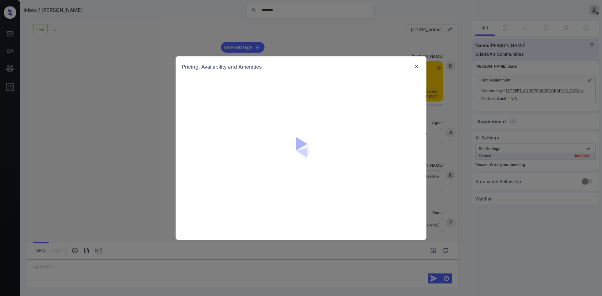
scroll to position [6513, 0]
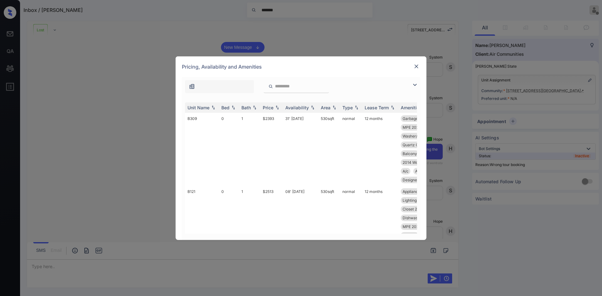
click at [416, 84] on img at bounding box center [415, 85] width 8 height 8
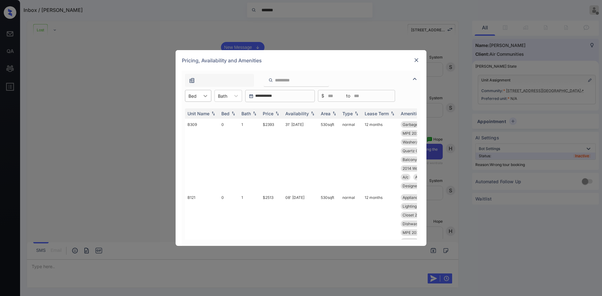
click at [202, 99] on div at bounding box center [205, 95] width 11 height 11
click at [192, 134] on div "2" at bounding box center [198, 133] width 26 height 11
click at [231, 99] on div at bounding box center [226, 96] width 9 height 7
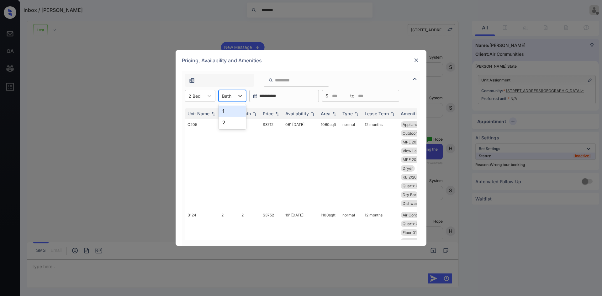
click at [227, 121] on div "2" at bounding box center [233, 122] width 28 height 11
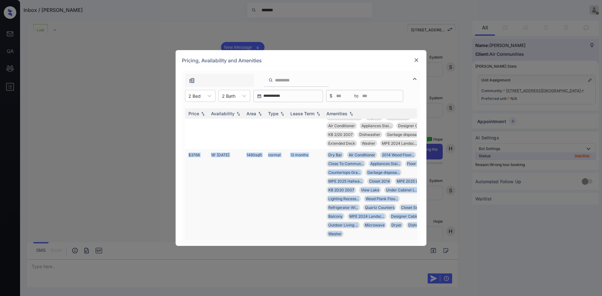
scroll to position [846, 0]
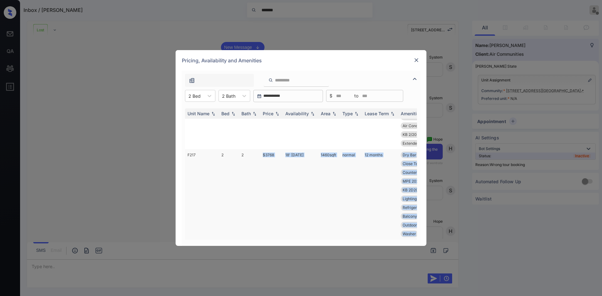
drag, startPoint x: 333, startPoint y: 237, endPoint x: 262, endPoint y: 235, distance: 70.9
click at [262, 213] on td "$3768" at bounding box center [271, 194] width 23 height 91
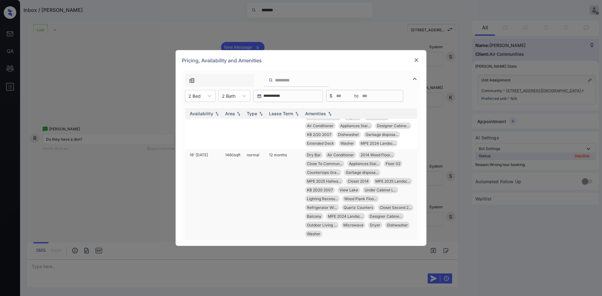
scroll to position [6523, 0]
click at [416, 64] on div at bounding box center [417, 60] width 8 height 8
